Goal: Information Seeking & Learning: Find contact information

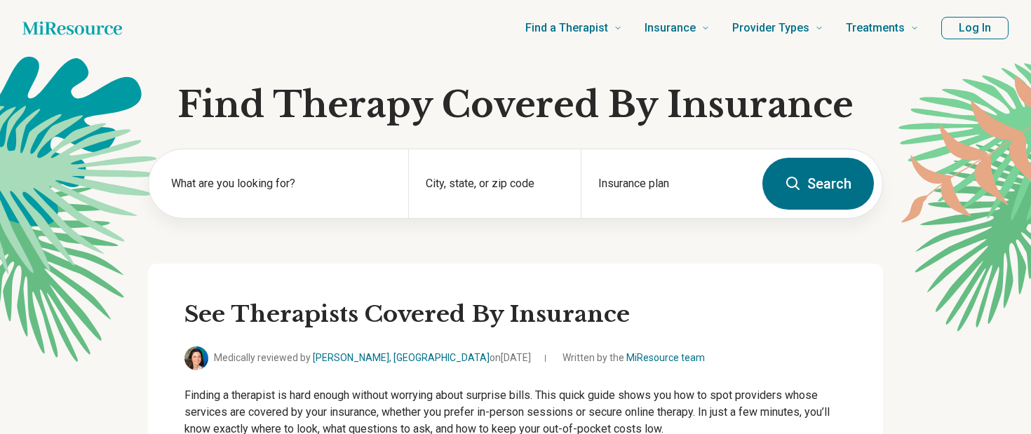
click at [987, 24] on button "Log In" at bounding box center [974, 28] width 67 height 22
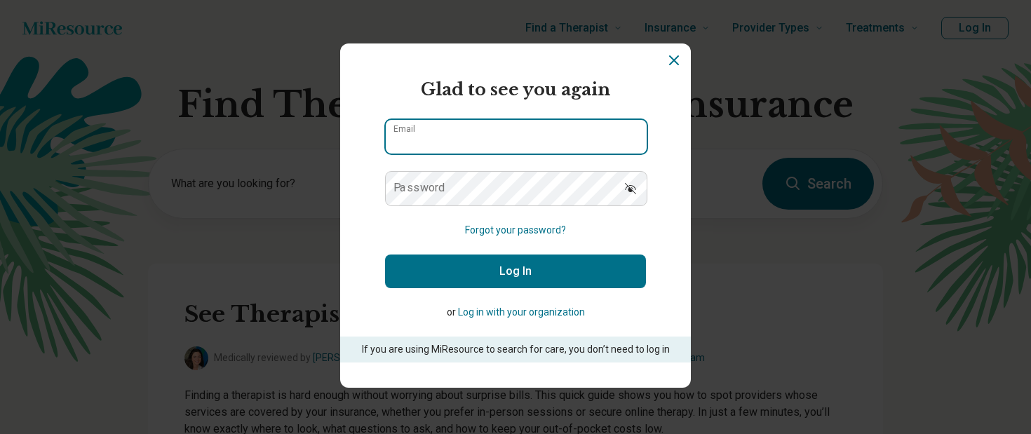
type input "**********"
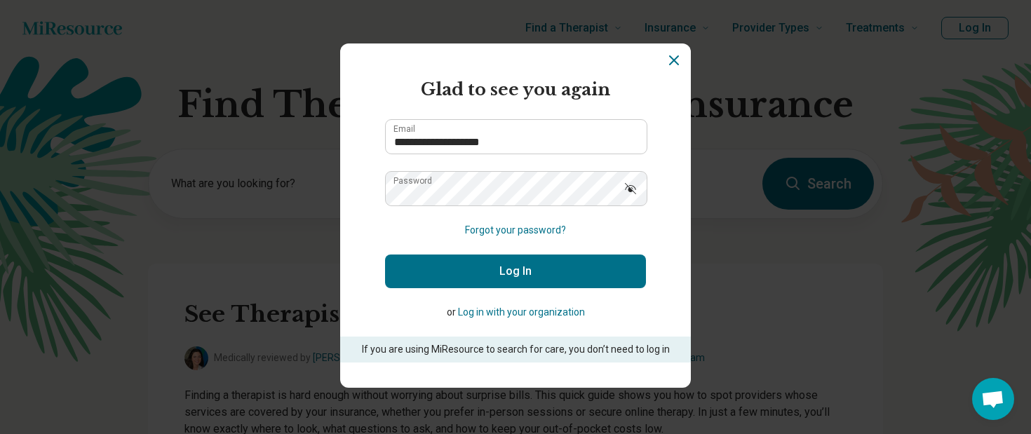
click at [509, 274] on button "Log In" at bounding box center [515, 272] width 261 height 34
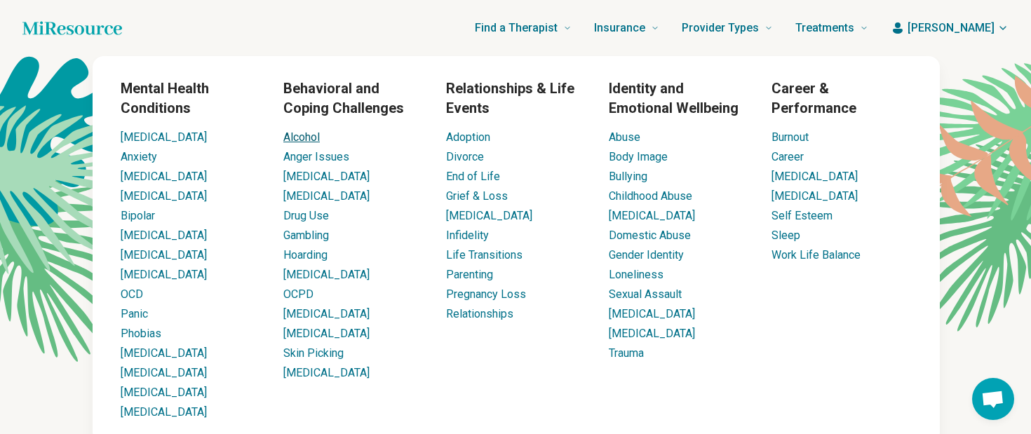
click at [313, 135] on link "Alcohol" at bounding box center [301, 136] width 36 height 13
click at [310, 141] on link "Alcohol" at bounding box center [301, 136] width 36 height 13
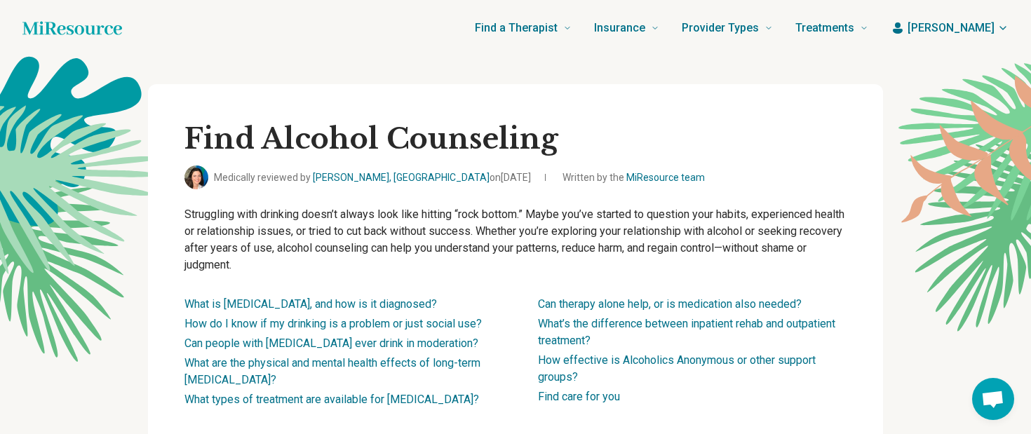
click at [966, 29] on span "[PERSON_NAME]" at bounding box center [950, 28] width 87 height 17
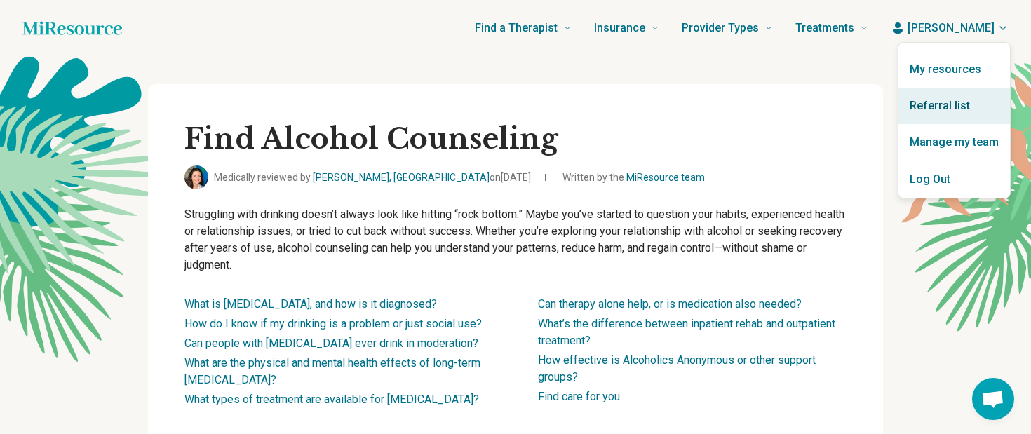
click at [934, 103] on link "Referral list" at bounding box center [954, 106] width 112 height 36
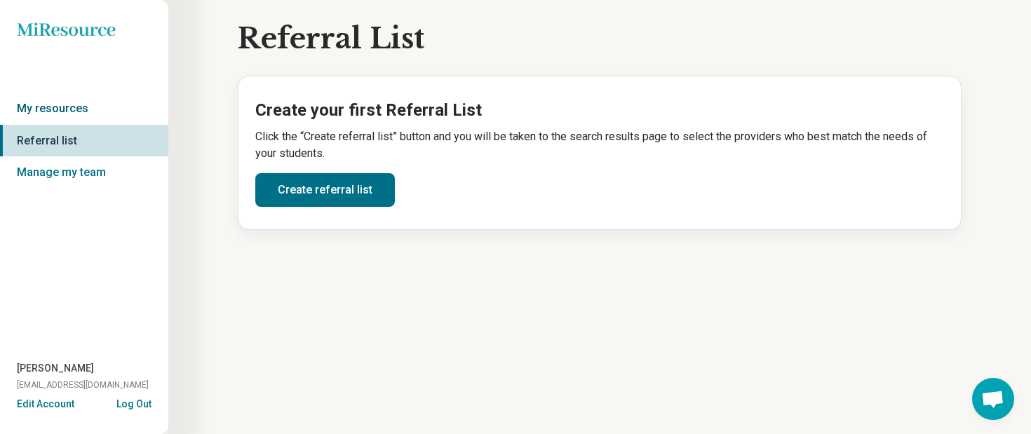
click at [83, 107] on link "My resources" at bounding box center [84, 109] width 168 height 32
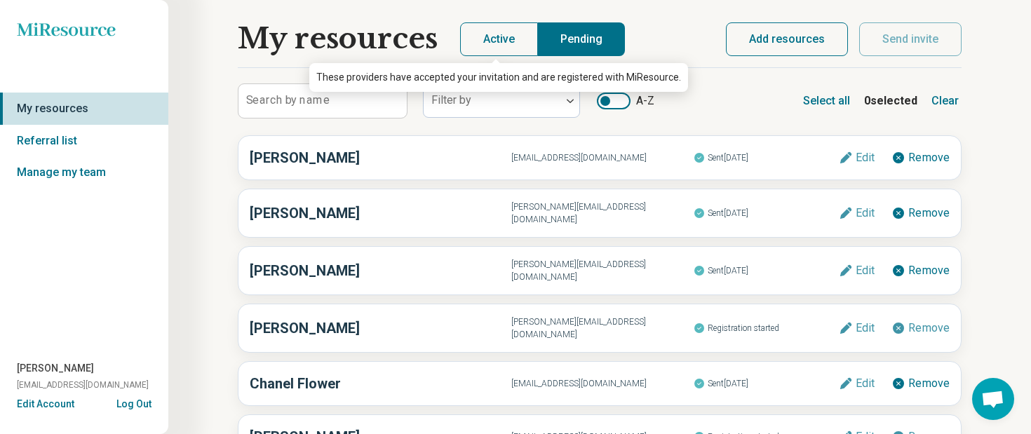
click at [505, 37] on button "Active" at bounding box center [499, 39] width 78 height 34
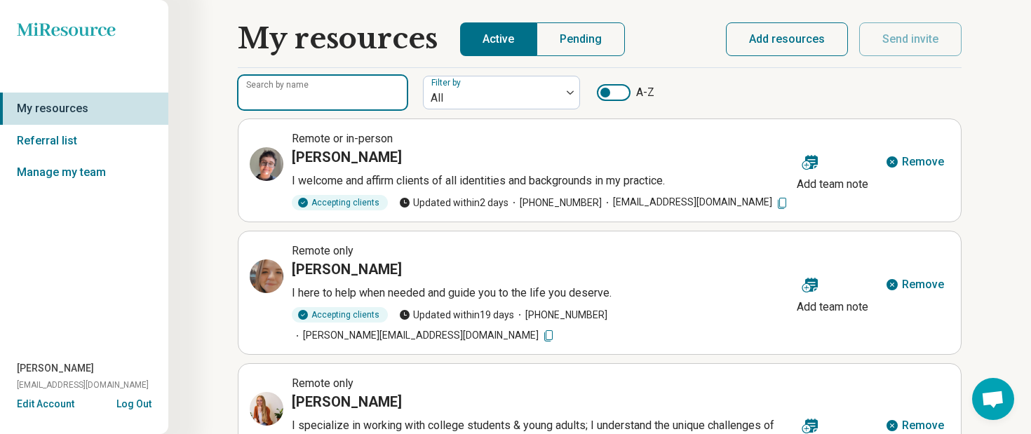
click at [387, 97] on input "Search by name" at bounding box center [322, 93] width 168 height 34
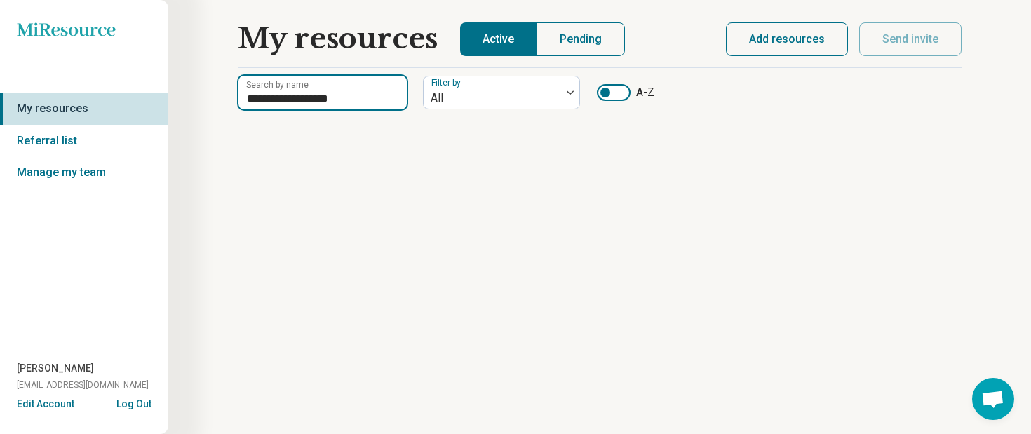
type input "**********"
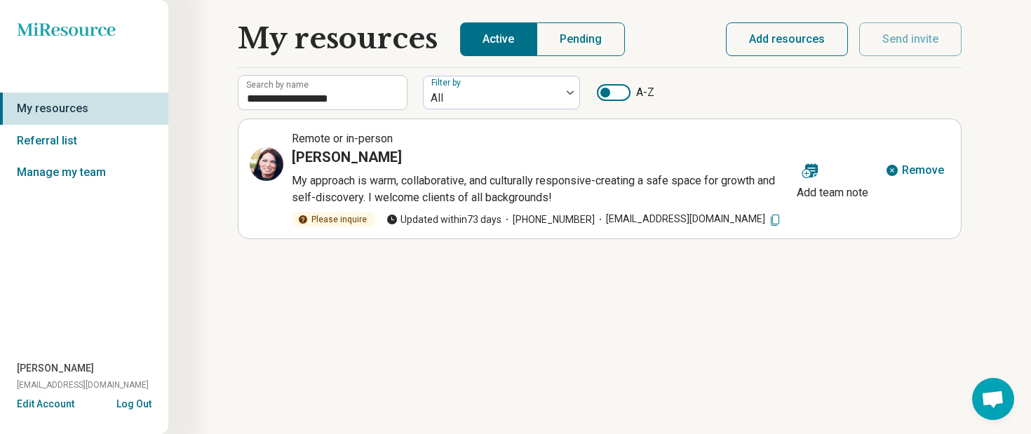
click at [364, 161] on h3 "[PERSON_NAME]" at bounding box center [347, 157] width 110 height 20
click at [372, 186] on p "My approach is warm, collaborative, and culturally responsive-creating a safe s…" at bounding box center [541, 190] width 499 height 34
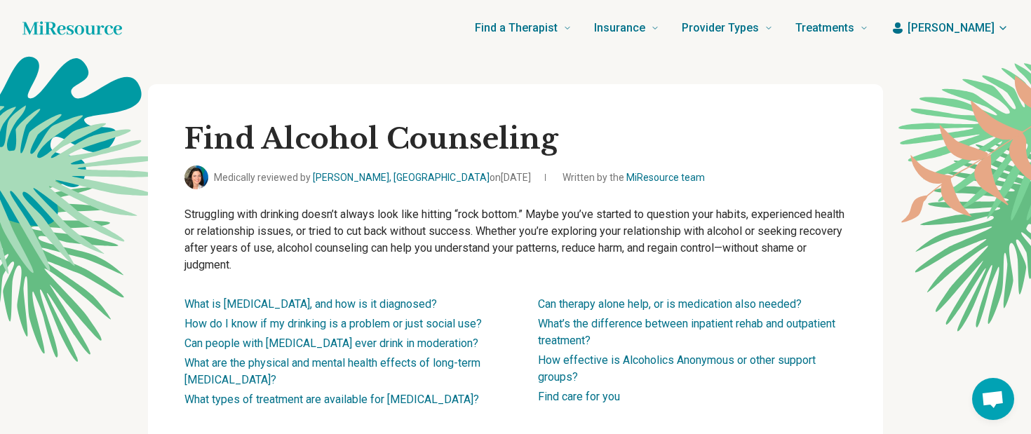
click at [975, 27] on span "[PERSON_NAME]" at bounding box center [950, 28] width 87 height 17
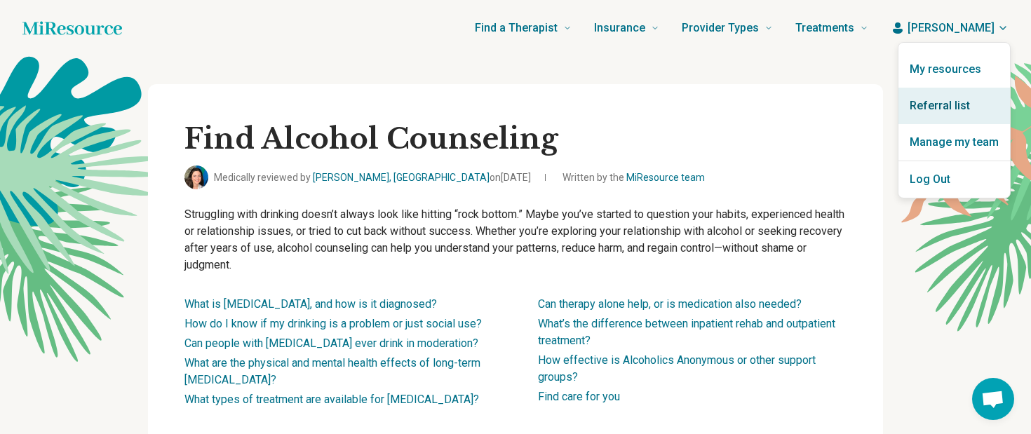
click at [940, 109] on link "Referral list" at bounding box center [954, 106] width 112 height 36
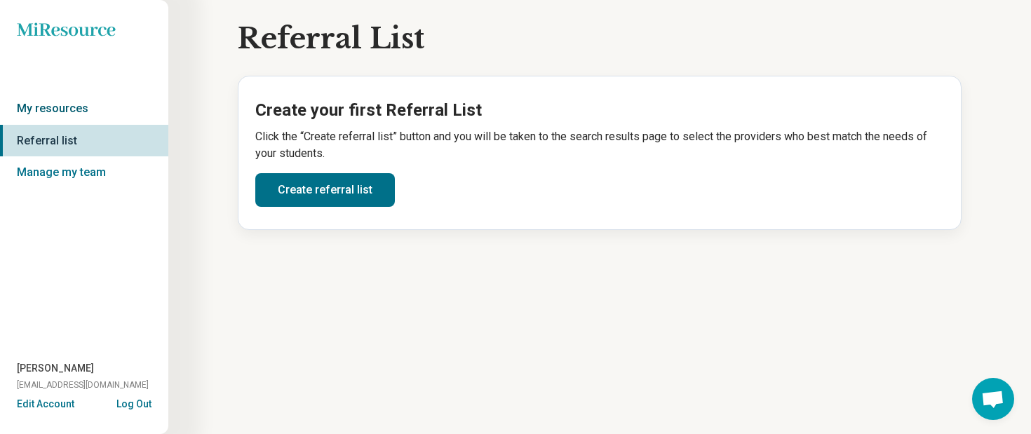
click at [83, 104] on link "My resources" at bounding box center [84, 109] width 168 height 32
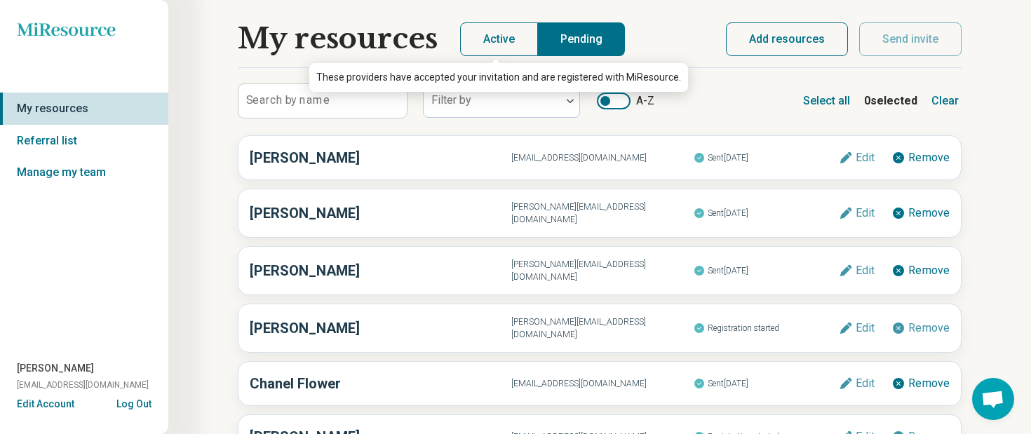
click at [497, 46] on button "Active" at bounding box center [499, 39] width 78 height 34
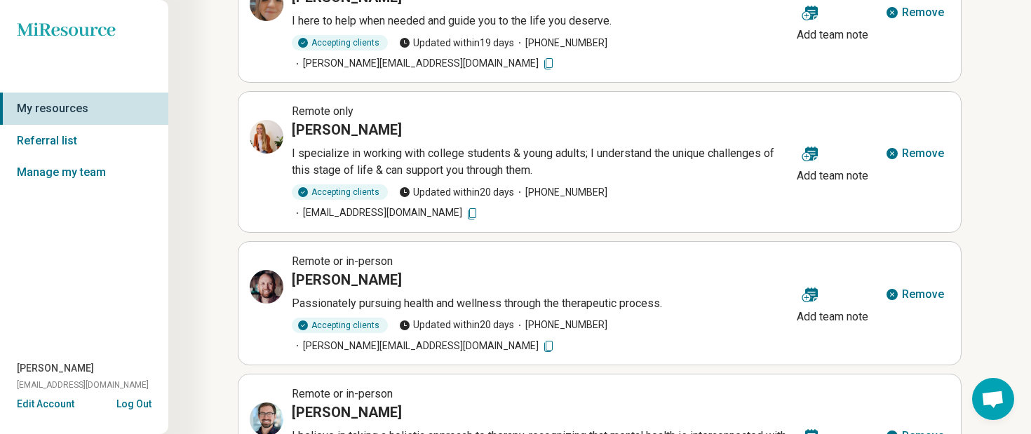
scroll to position [198, 0]
